Goal: Transaction & Acquisition: Obtain resource

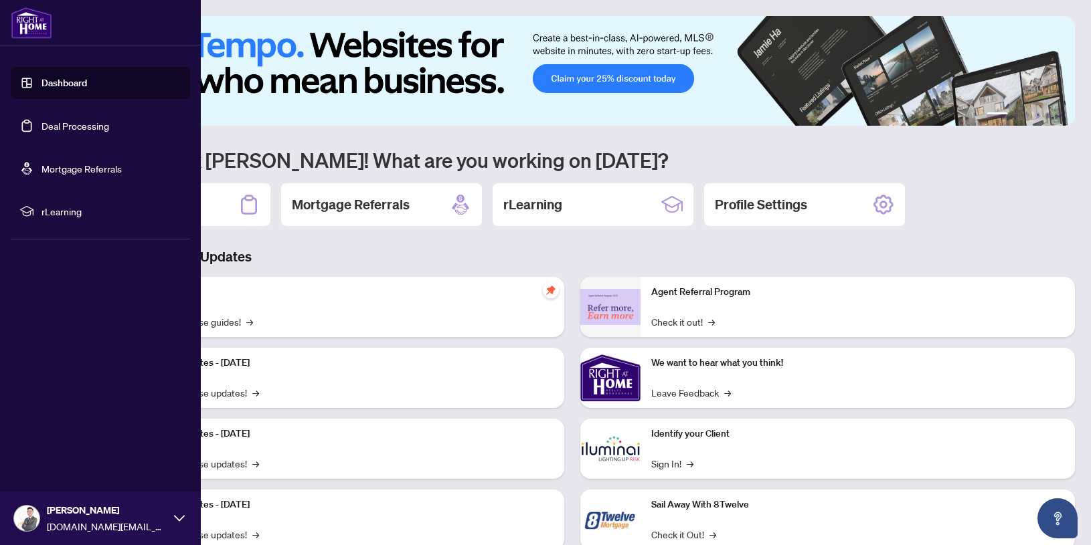
click at [41, 120] on link "Deal Processing" at bounding box center [75, 126] width 68 height 12
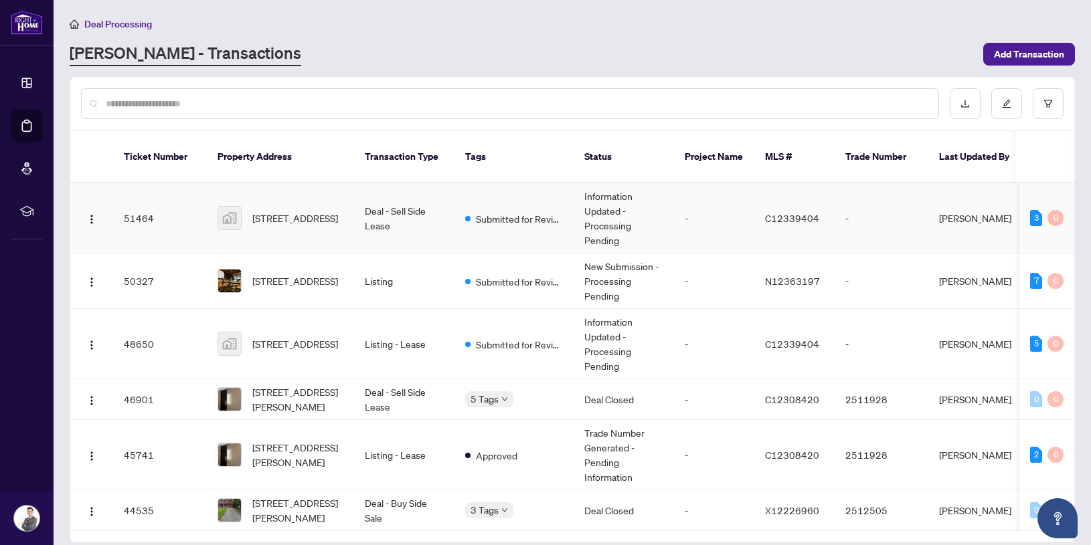
click at [680, 212] on td "-" at bounding box center [714, 218] width 80 height 70
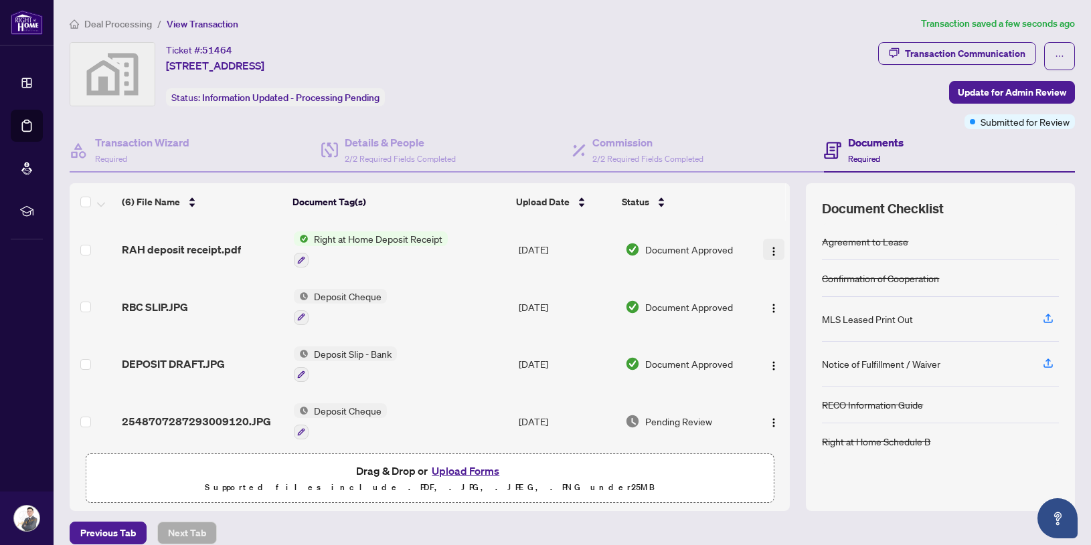
click at [769, 255] on span "button" at bounding box center [773, 249] width 11 height 15
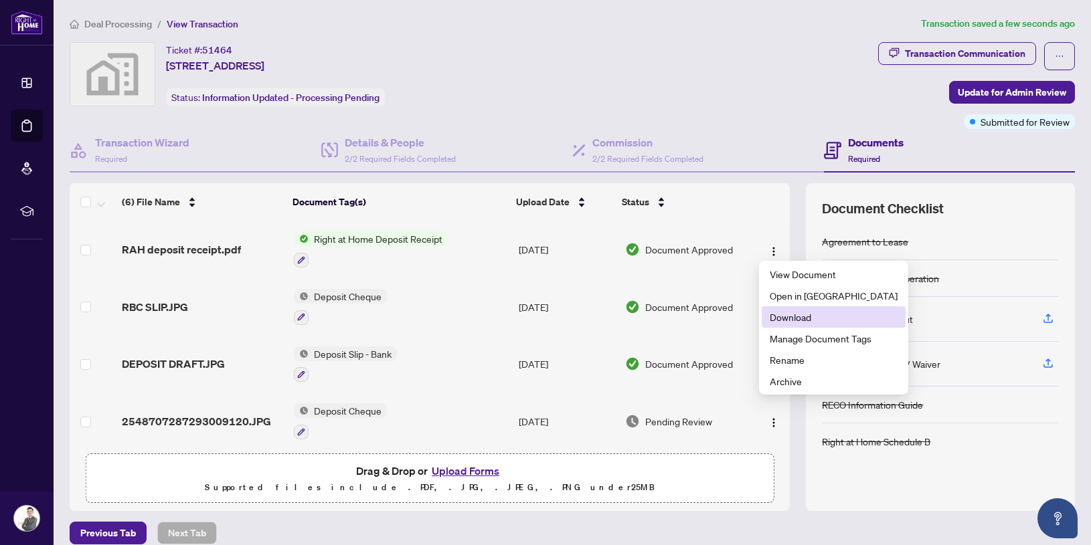
click at [821, 320] on span "Download" at bounding box center [833, 317] width 128 height 15
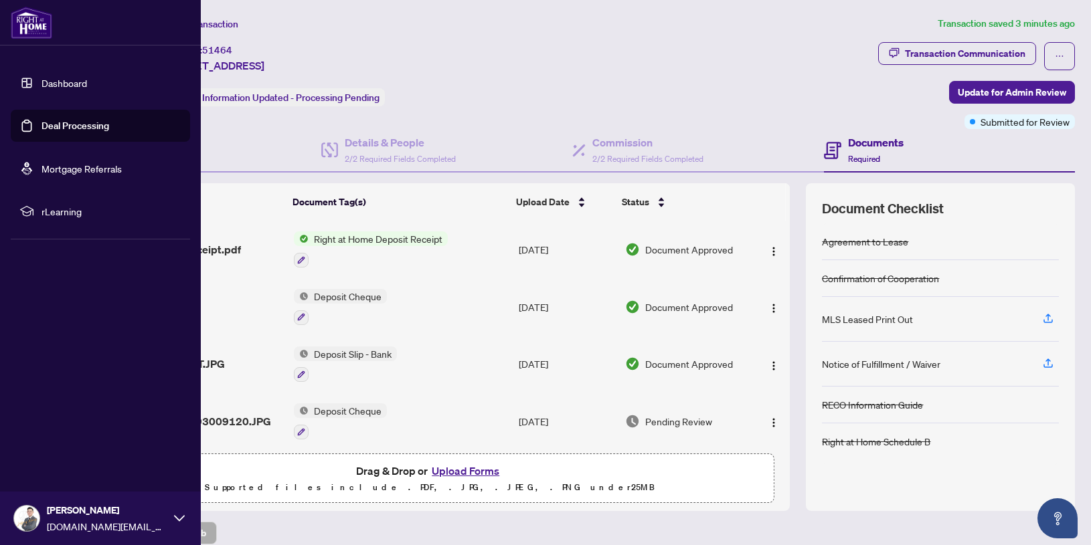
click at [78, 125] on link "Deal Processing" at bounding box center [75, 126] width 68 height 12
